Goal: Register for event/course

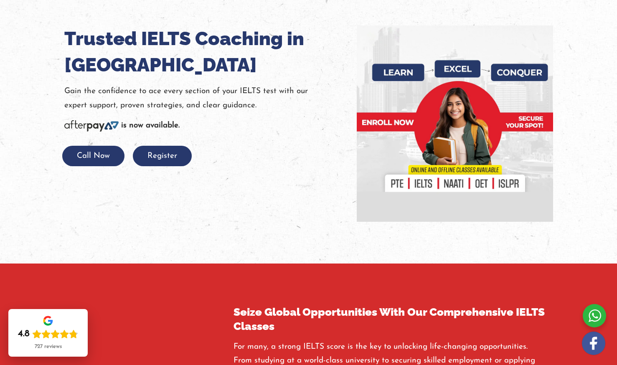
scroll to position [97, 0]
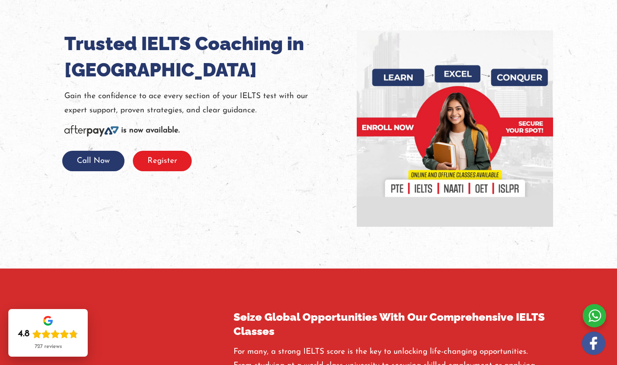
click at [155, 163] on button "Register" at bounding box center [162, 161] width 59 height 20
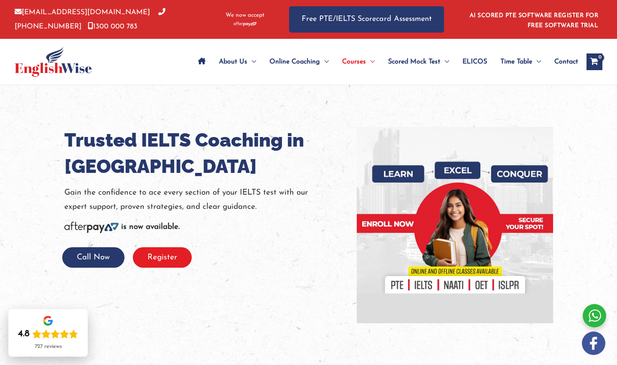
click at [177, 259] on button "Register" at bounding box center [162, 257] width 59 height 20
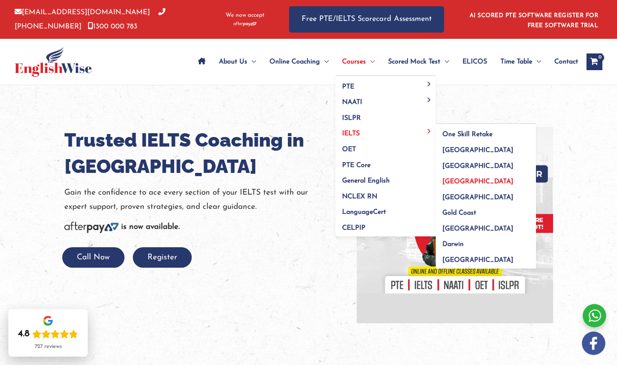
click at [459, 184] on span "[GEOGRAPHIC_DATA]" at bounding box center [478, 181] width 71 height 7
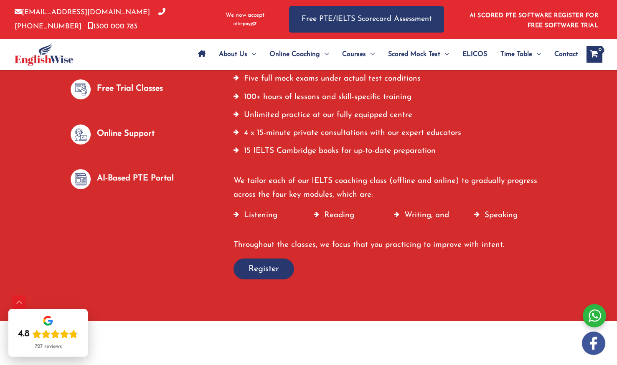
scroll to position [528, 0]
click at [261, 272] on span "Register" at bounding box center [264, 269] width 31 height 12
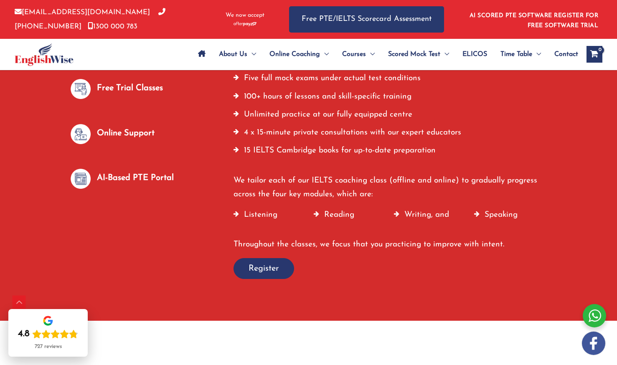
click at [261, 272] on span "Register" at bounding box center [264, 269] width 31 height 12
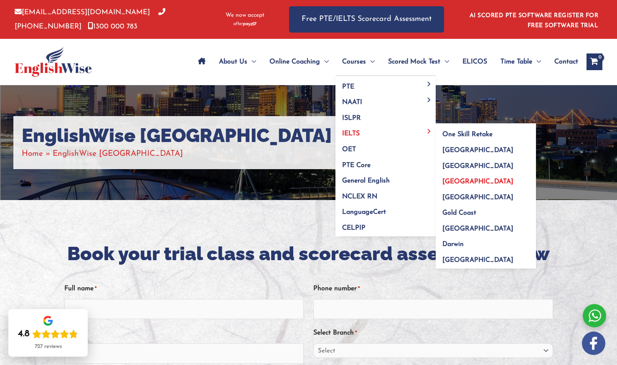
click at [449, 183] on span "[GEOGRAPHIC_DATA]" at bounding box center [478, 181] width 71 height 7
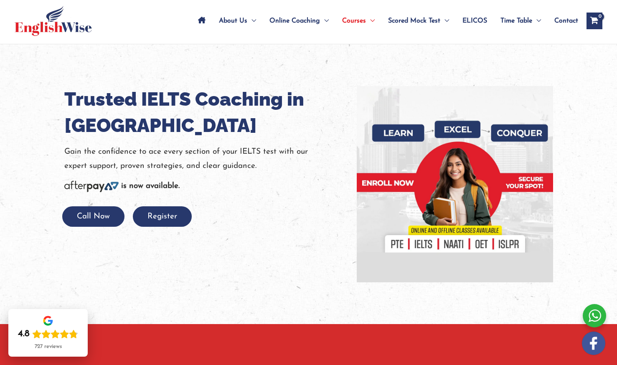
scroll to position [45, 0]
